Goal: Information Seeking & Learning: Learn about a topic

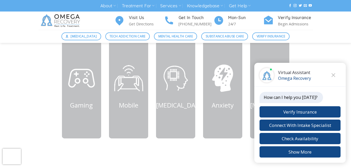
click at [44, 110] on div "Gaming Mobile" at bounding box center [175, 93] width 282 height 106
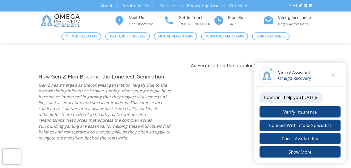
scroll to position [391, 0]
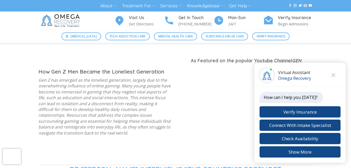
click at [72, 104] on p "Gen Z has emerged as the loneliest generation, largely due to the overwhelming …" at bounding box center [104, 106] width 133 height 59
click at [336, 72] on button "Close chat" at bounding box center [333, 75] width 14 height 14
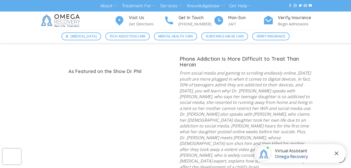
scroll to position [536, 0]
click at [168, 39] on link "Mental Health Care" at bounding box center [175, 36] width 43 height 8
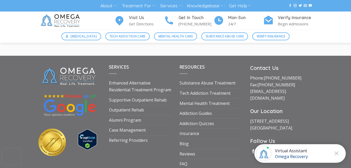
scroll to position [719, 0]
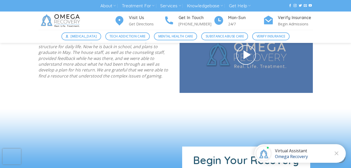
scroll to position [731, 0]
